Goal: Task Accomplishment & Management: Manage account settings

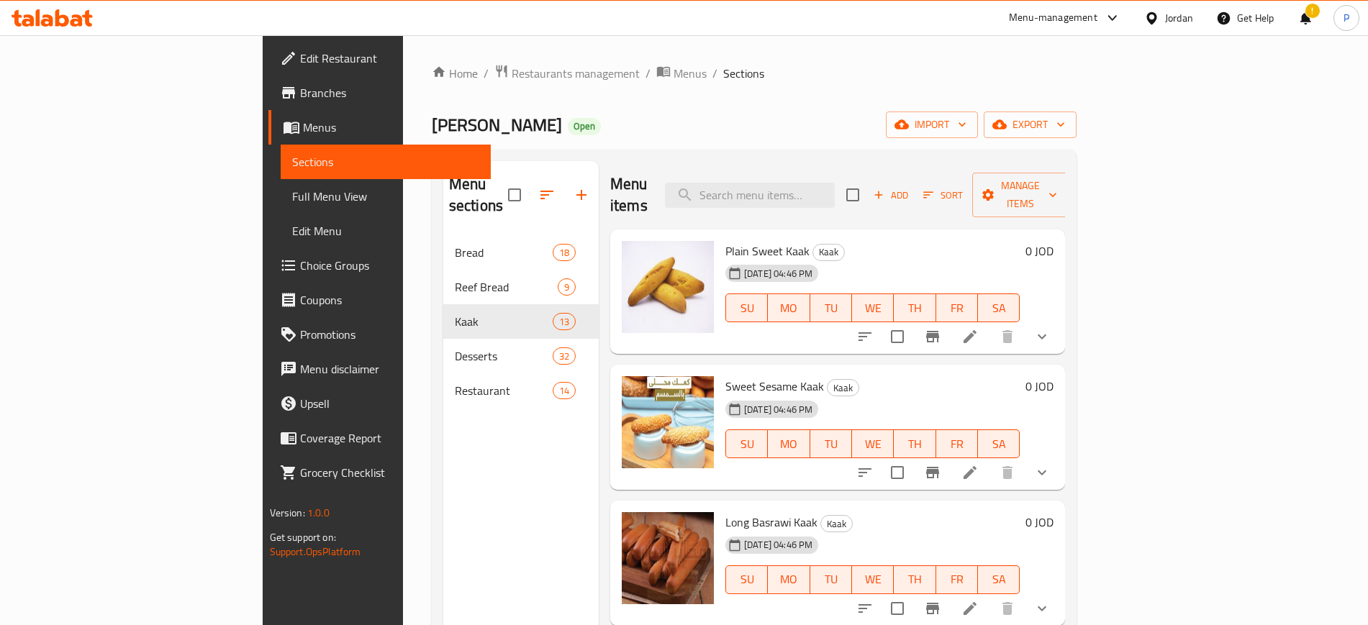
click at [1171, 12] on div "Jordan" at bounding box center [1179, 18] width 28 height 16
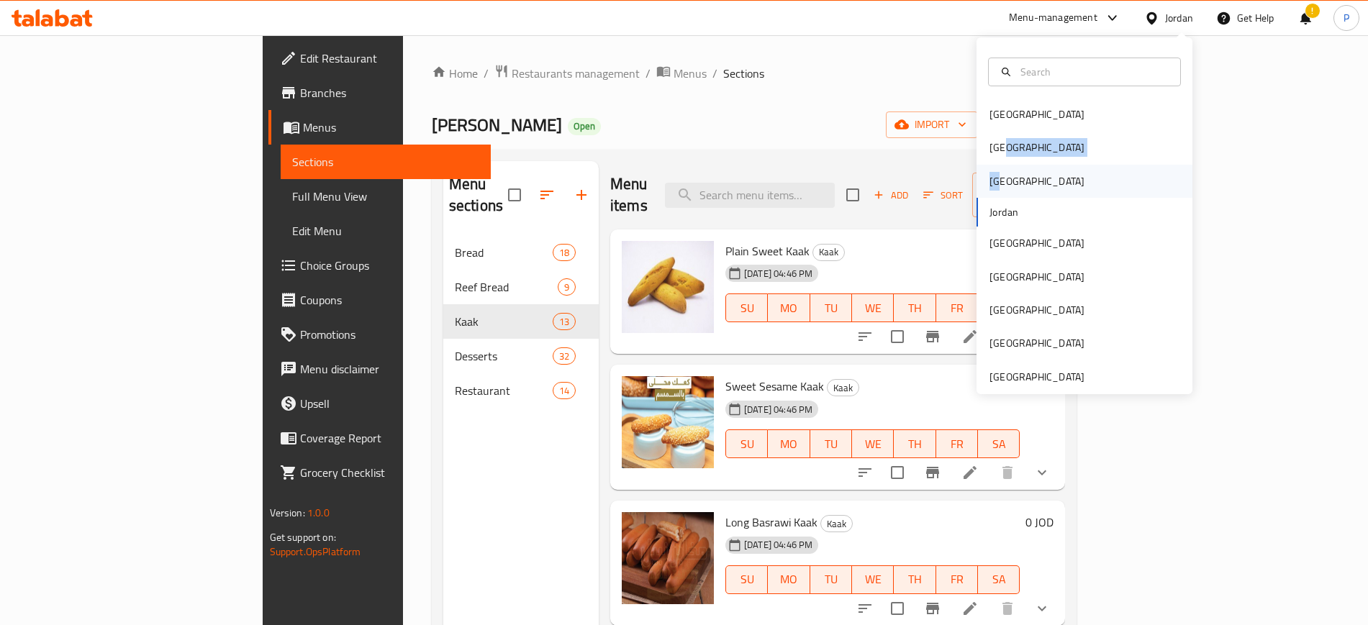
drag, startPoint x: 989, startPoint y: 142, endPoint x: 983, endPoint y: 182, distance: 40.8
click at [983, 182] on div "[GEOGRAPHIC_DATA] [GEOGRAPHIC_DATA] [GEOGRAPHIC_DATA] [GEOGRAPHIC_DATA] [GEOGRA…" at bounding box center [1084, 246] width 216 height 296
click at [989, 182] on div "[GEOGRAPHIC_DATA]" at bounding box center [1036, 181] width 95 height 16
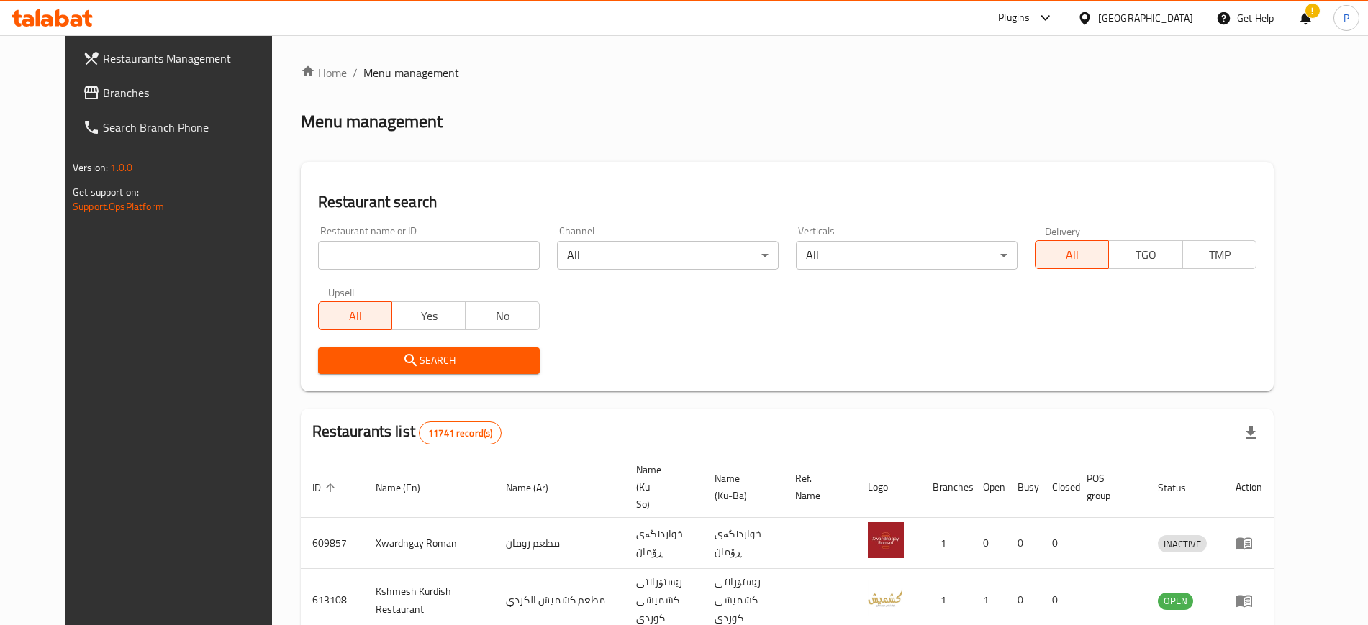
click at [413, 258] on input "search" at bounding box center [429, 255] width 222 height 29
paste input "Amore Pizza"
type input "Amore Pizza"
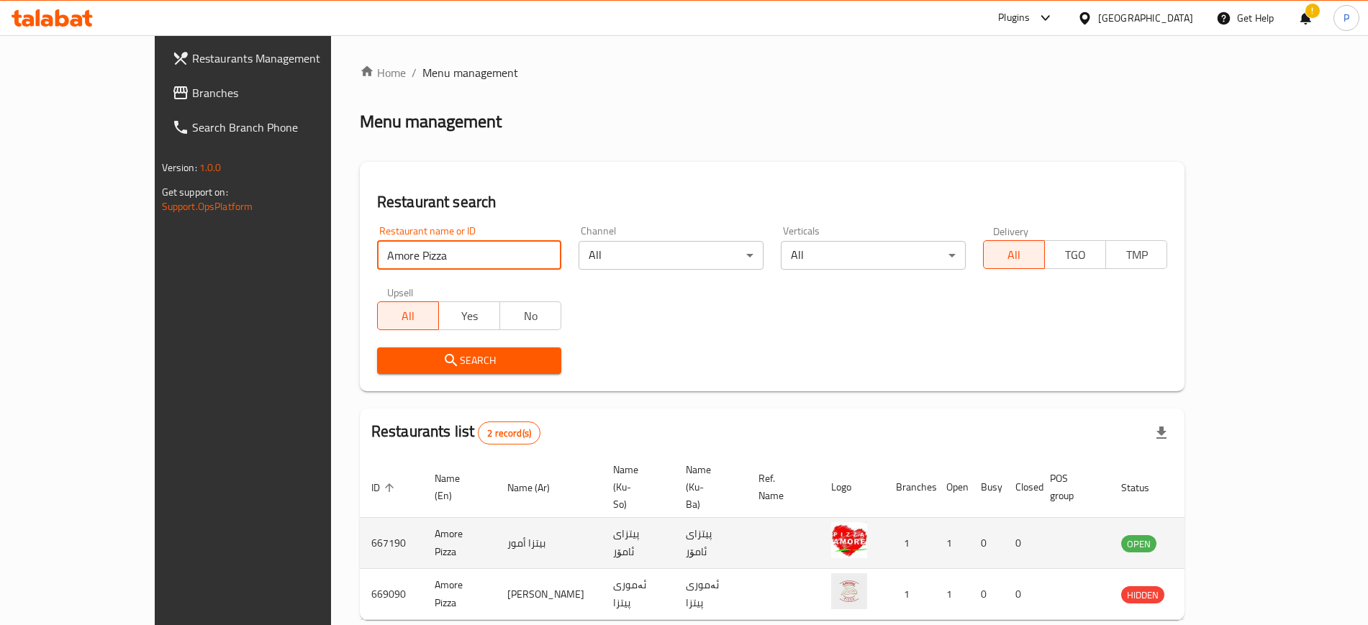
click at [1234, 518] on td "enhanced table" at bounding box center [1210, 543] width 50 height 51
click at [1214, 535] on icon "enhanced table" at bounding box center [1204, 543] width 17 height 17
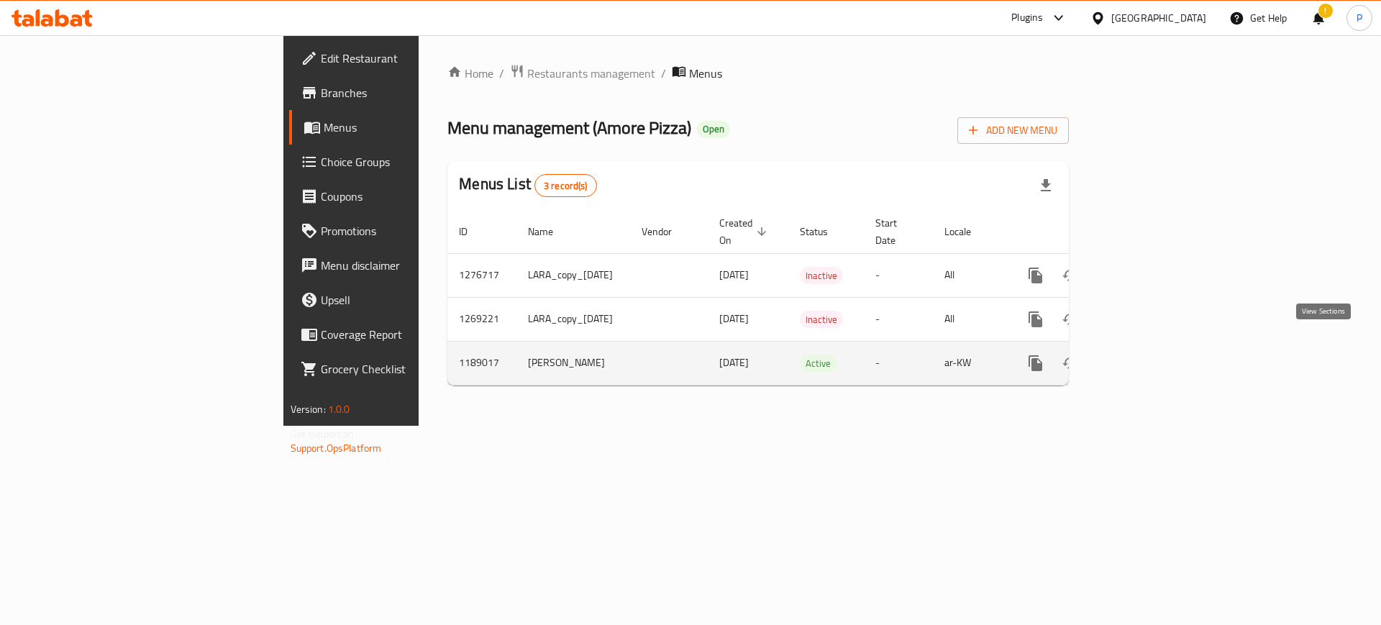
click at [1148, 355] on icon "enhanced table" at bounding box center [1139, 363] width 17 height 17
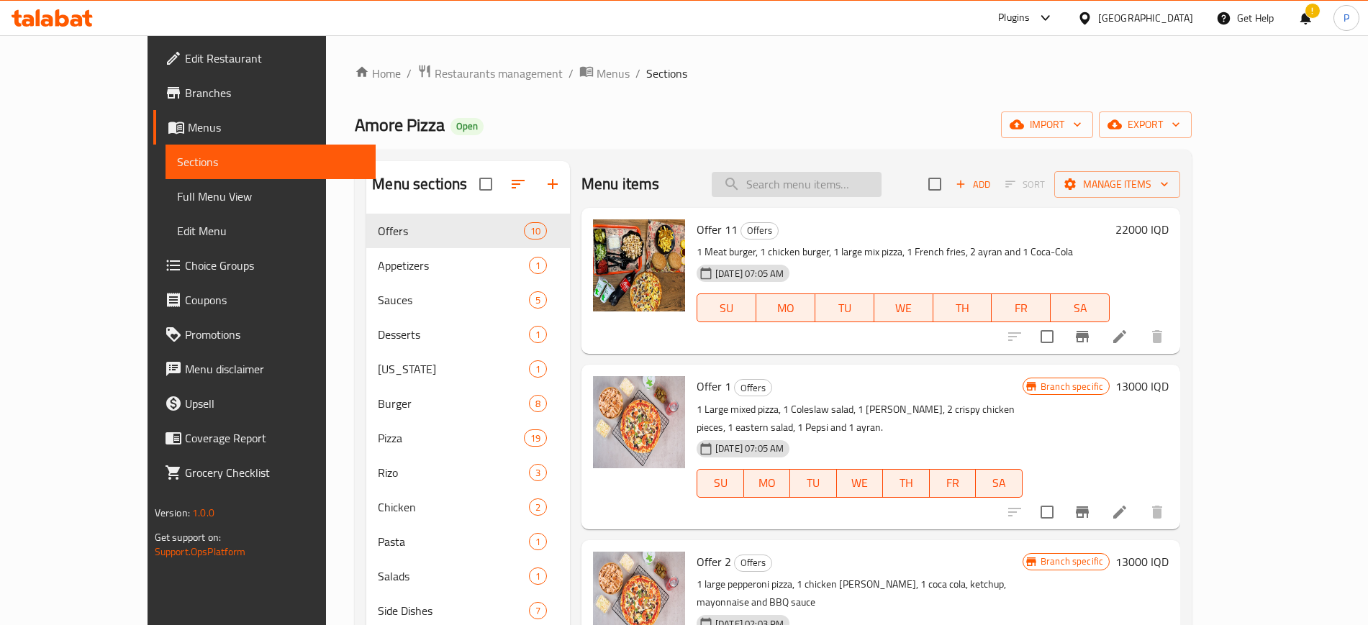
drag, startPoint x: 745, startPoint y: 161, endPoint x: 855, endPoint y: 188, distance: 113.2
click at [745, 161] on div "Menu items Add Sort Manage items" at bounding box center [880, 184] width 599 height 47
click at [881, 182] on input "search" at bounding box center [796, 184] width 170 height 25
paste input "[PERSON_NAME]"
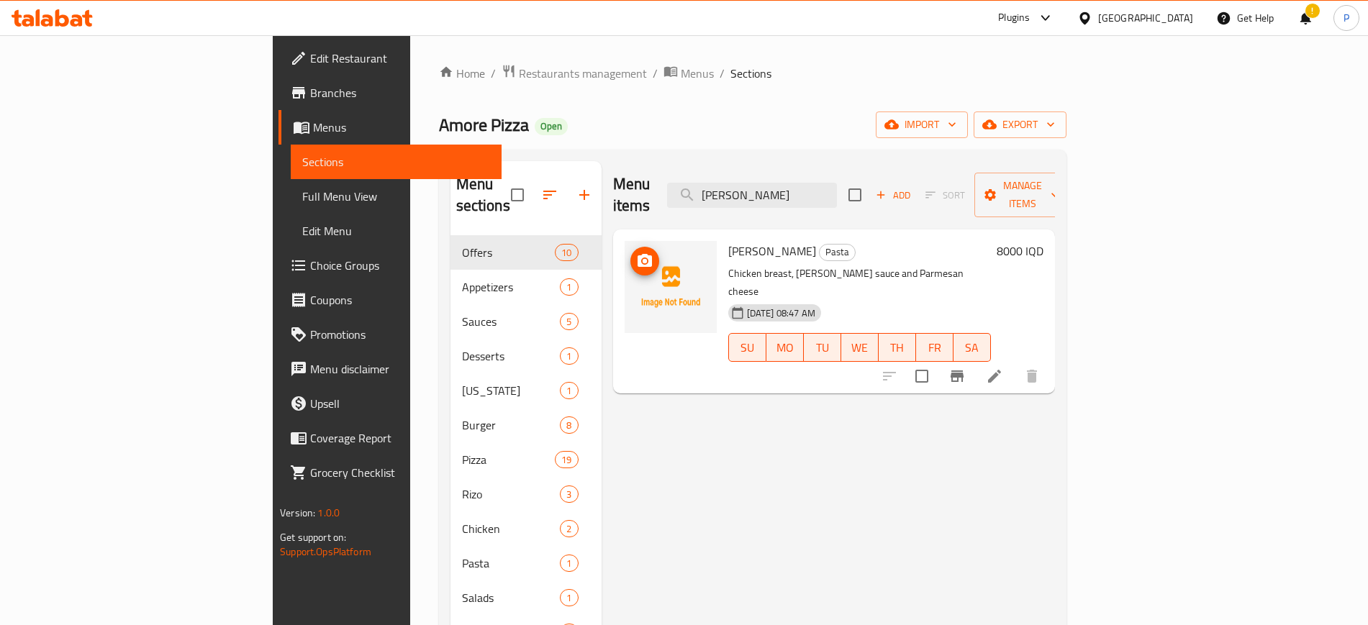
type input "[PERSON_NAME]"
click at [642, 259] on circle "upload picture" at bounding box center [644, 261] width 4 height 4
click at [1192, 18] on div "[GEOGRAPHIC_DATA]" at bounding box center [1145, 18] width 95 height 16
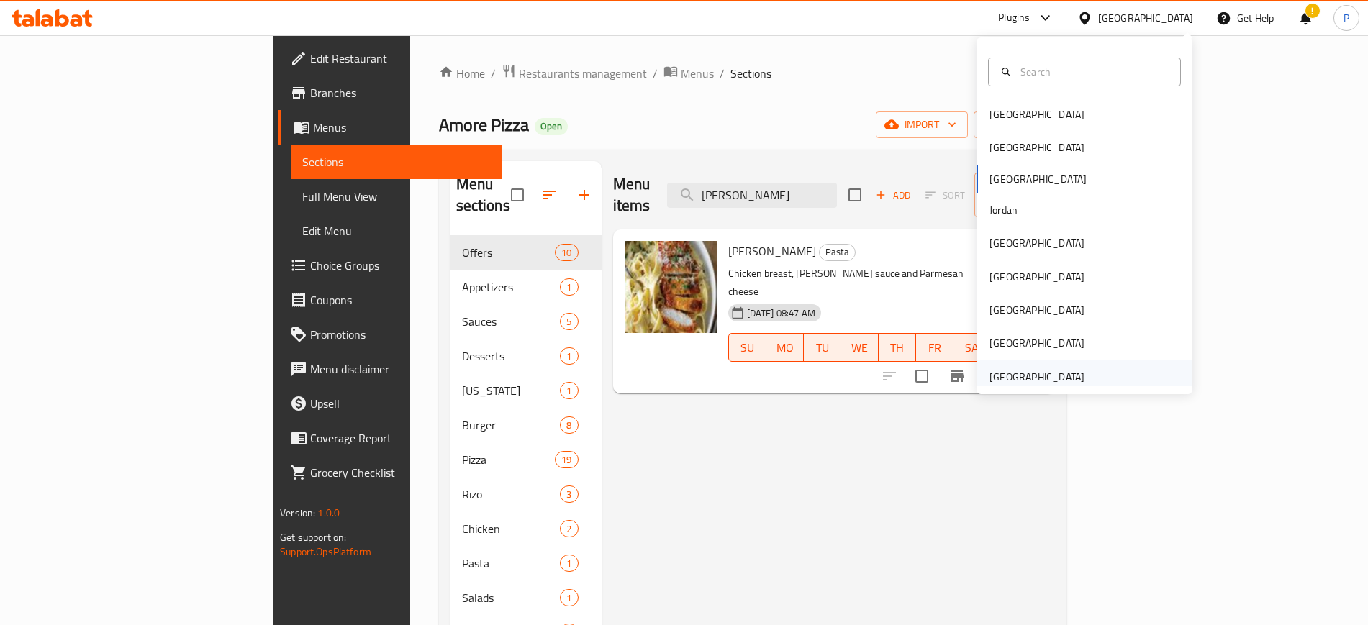
click at [1026, 374] on div "[GEOGRAPHIC_DATA]" at bounding box center [1036, 377] width 95 height 16
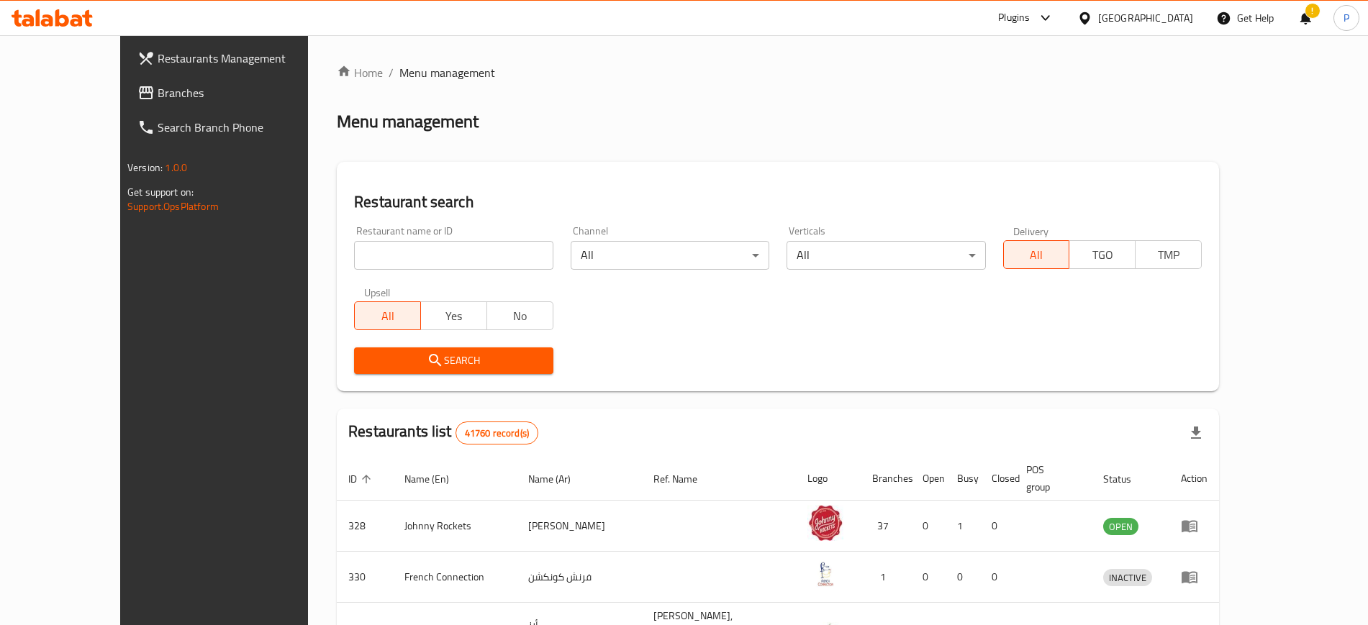
click at [355, 257] on input "search" at bounding box center [453, 255] width 199 height 29
paste input "Zinger King Restaurant"
click at [355, 257] on input "Zinger King Restaurant" at bounding box center [453, 255] width 199 height 29
type input "Zinger King Restaurant"
click button "Search" at bounding box center [453, 360] width 199 height 27
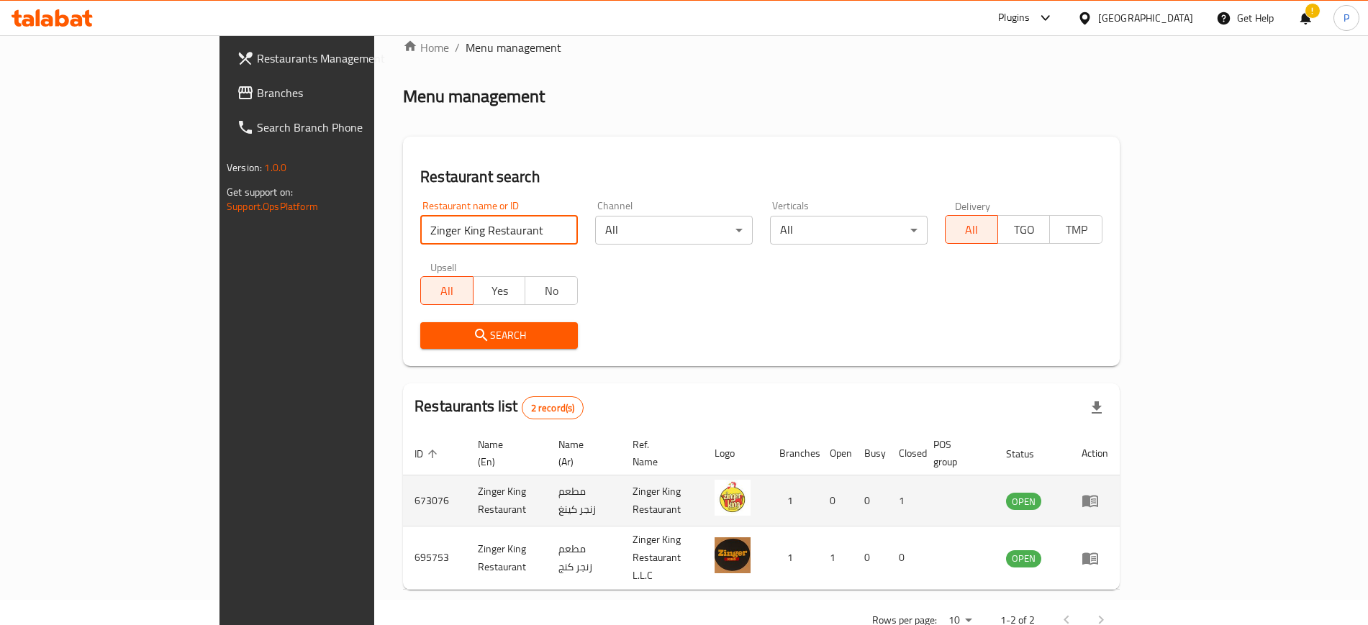
scroll to position [40, 0]
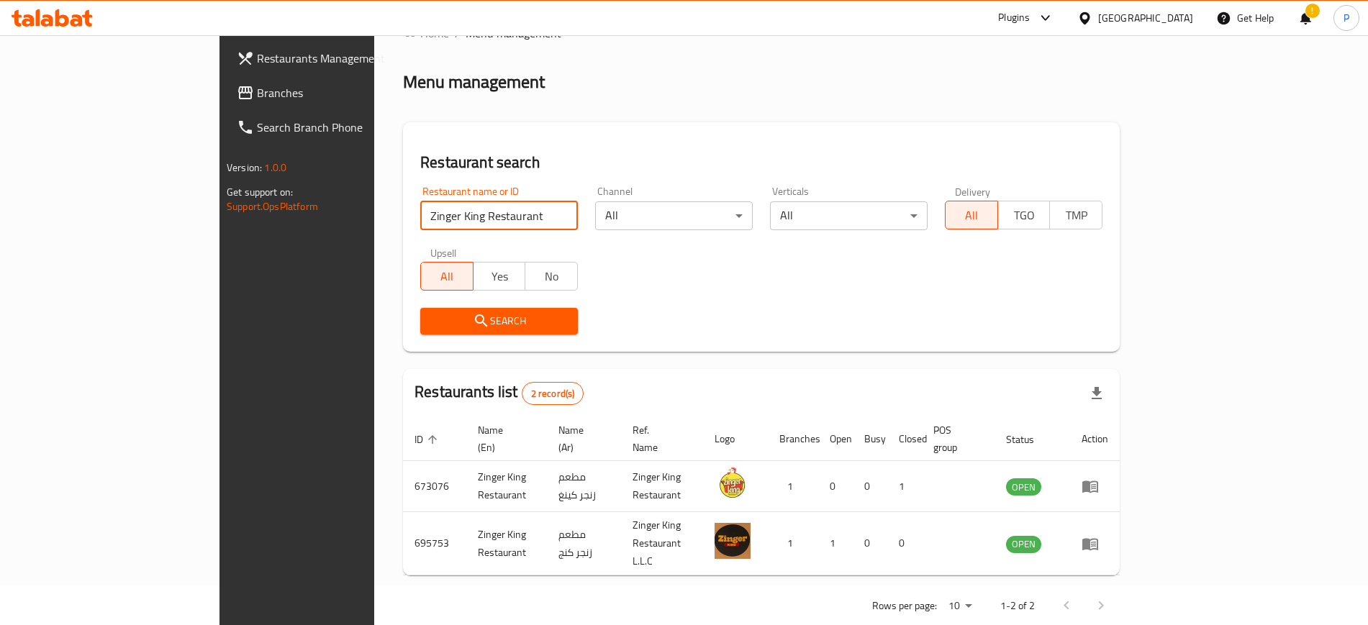
click at [257, 98] on span "Branches" at bounding box center [346, 92] width 179 height 17
